Goal: Understand process/instructions: Learn how to perform a task or action

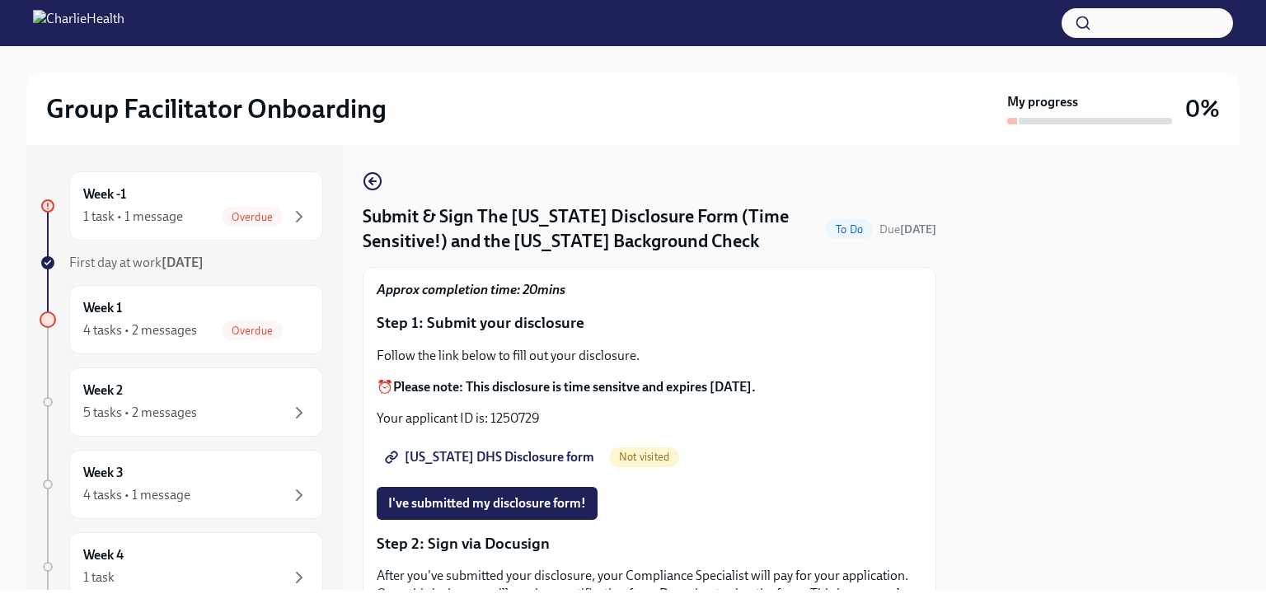
click at [209, 204] on div "Week -1 1 task • 1 message Overdue" at bounding box center [196, 205] width 226 height 41
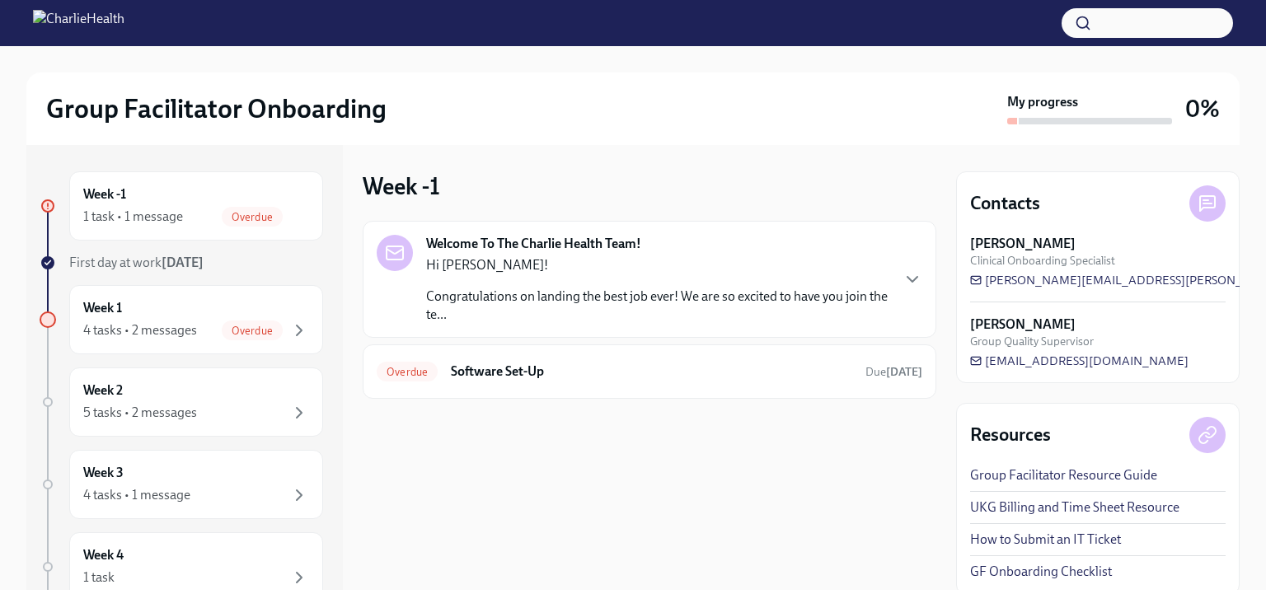
click at [494, 360] on div "Overdue Software Set-Up Due [DATE]" at bounding box center [650, 372] width 546 height 26
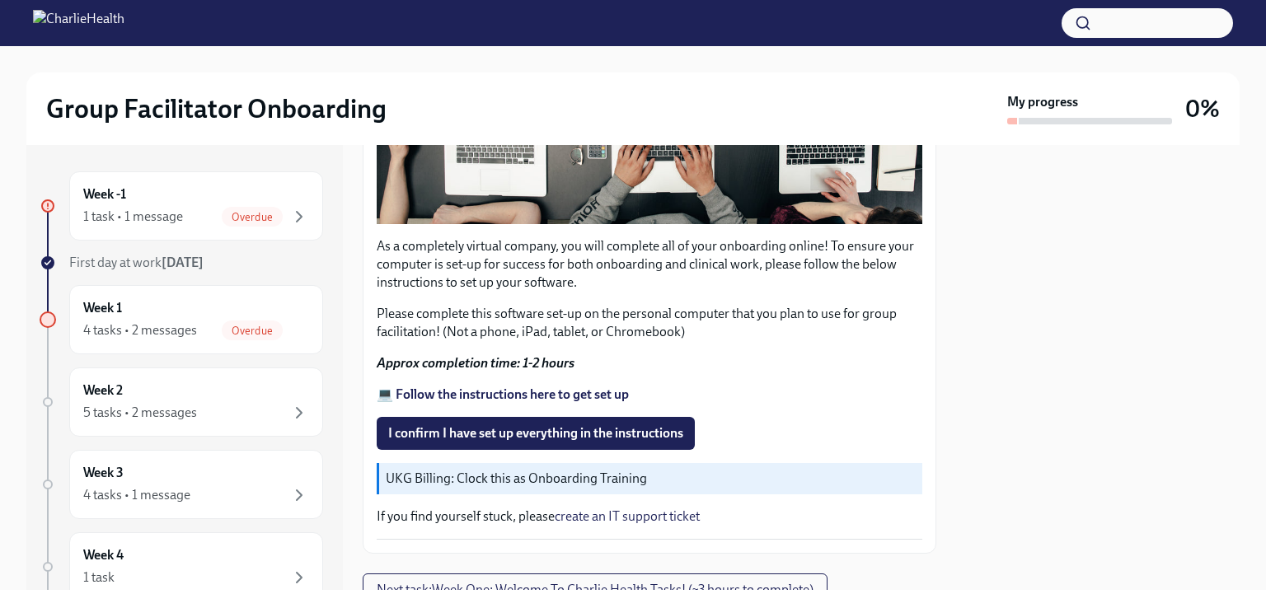
scroll to position [524, 0]
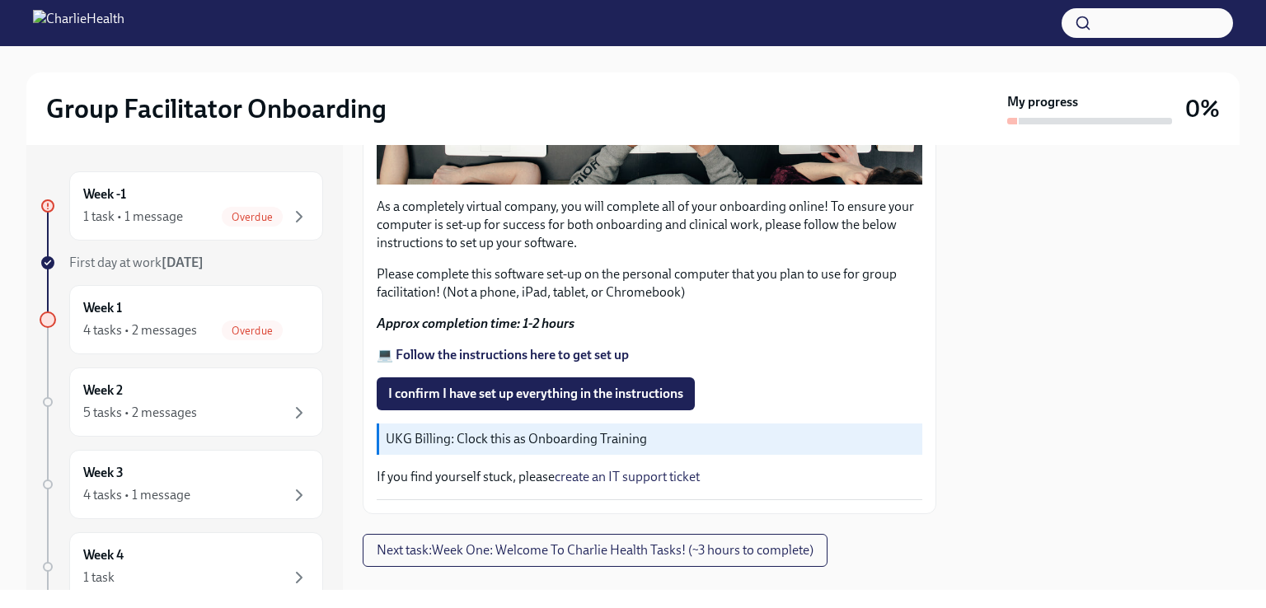
click at [515, 430] on p "UKG Billing: Clock this as Onboarding Training" at bounding box center [651, 439] width 530 height 18
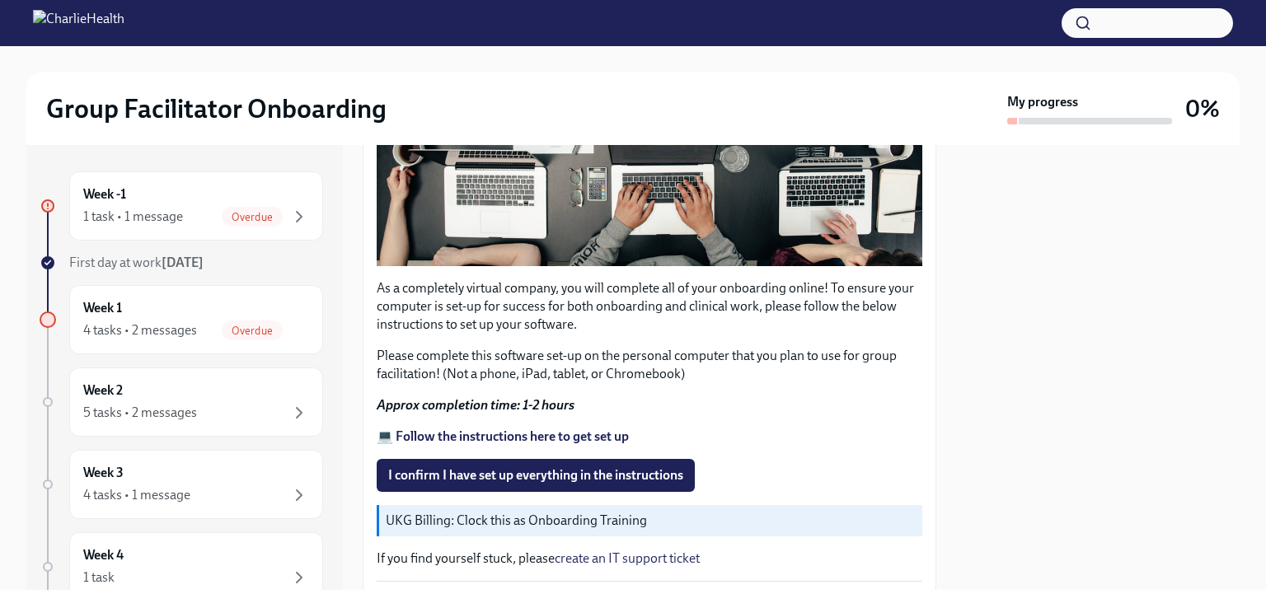
scroll to position [442, 0]
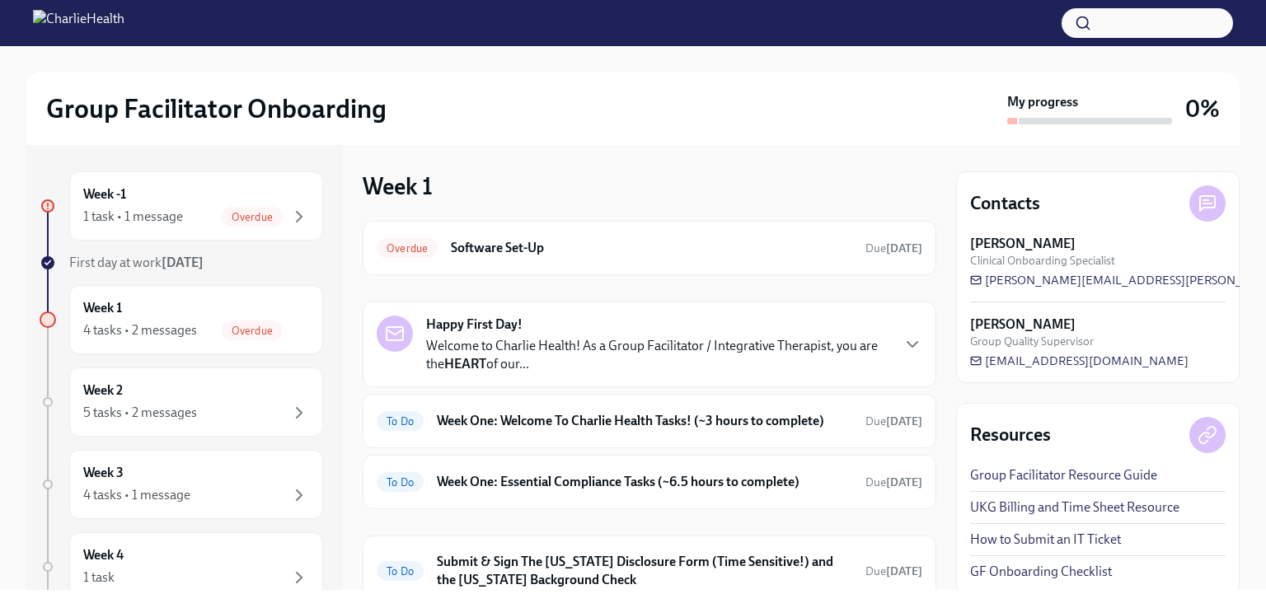
click at [517, 245] on h6 "Software Set-Up" at bounding box center [651, 248] width 401 height 18
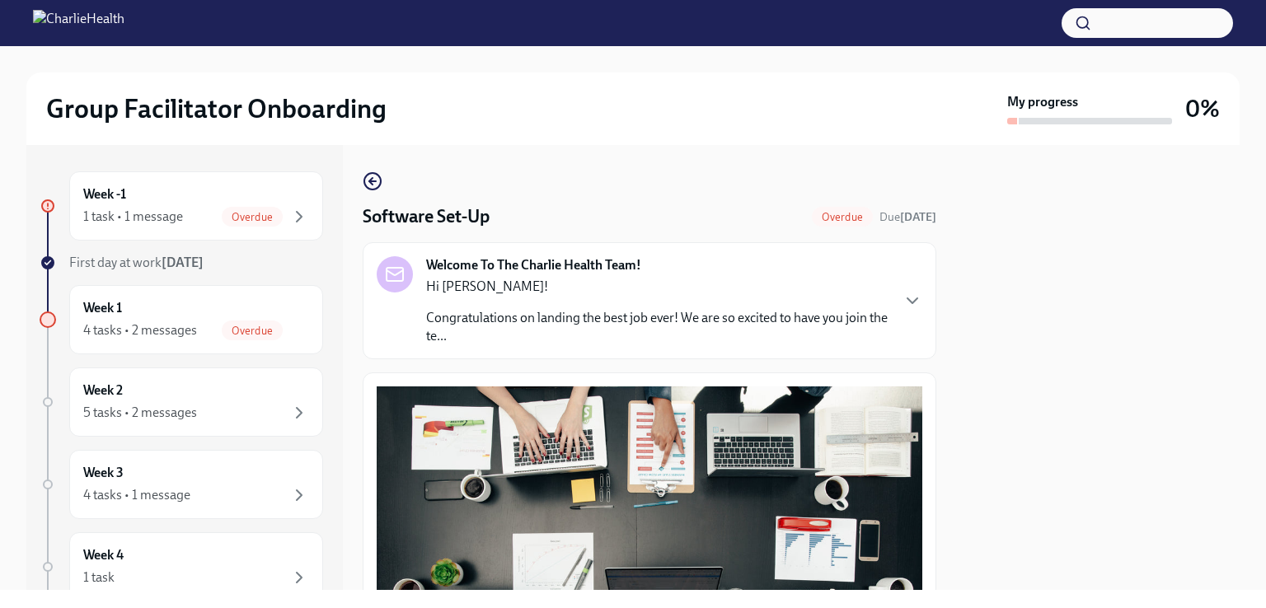
click at [720, 299] on div "Hi [PERSON_NAME]! Congratulations on landing the best job ever! We are so excit…" at bounding box center [657, 312] width 463 height 68
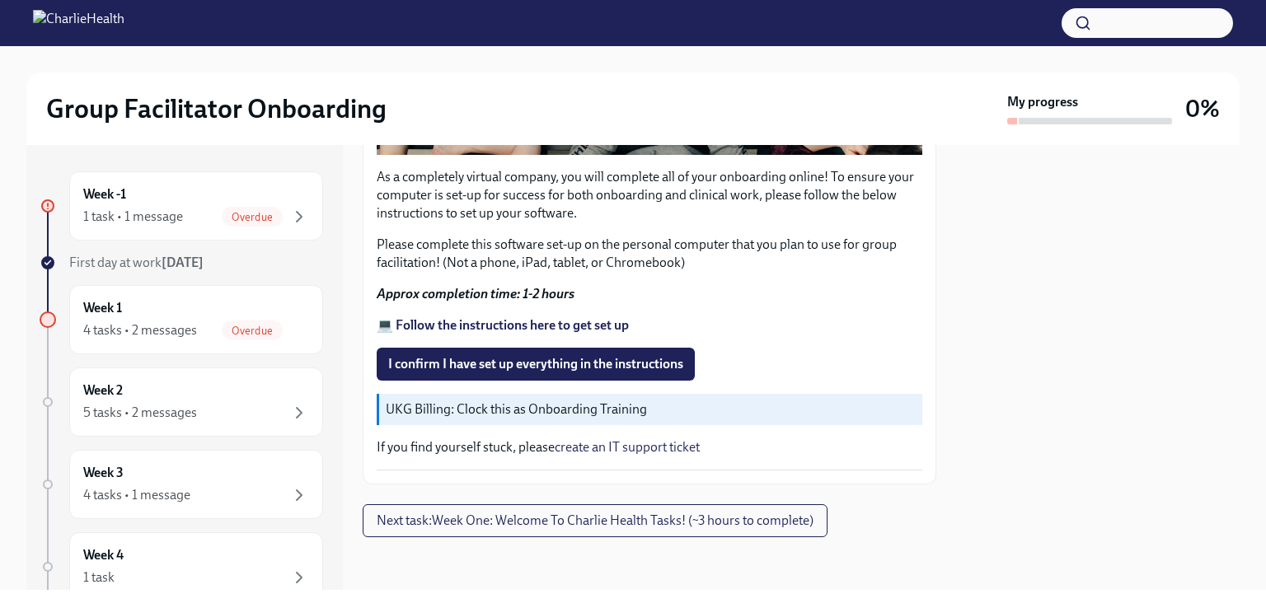
scroll to position [1378, 0]
click at [588, 317] on strong "💻 Follow the instructions here to get set up" at bounding box center [503, 325] width 252 height 16
